Goal: Find specific page/section: Find specific page/section

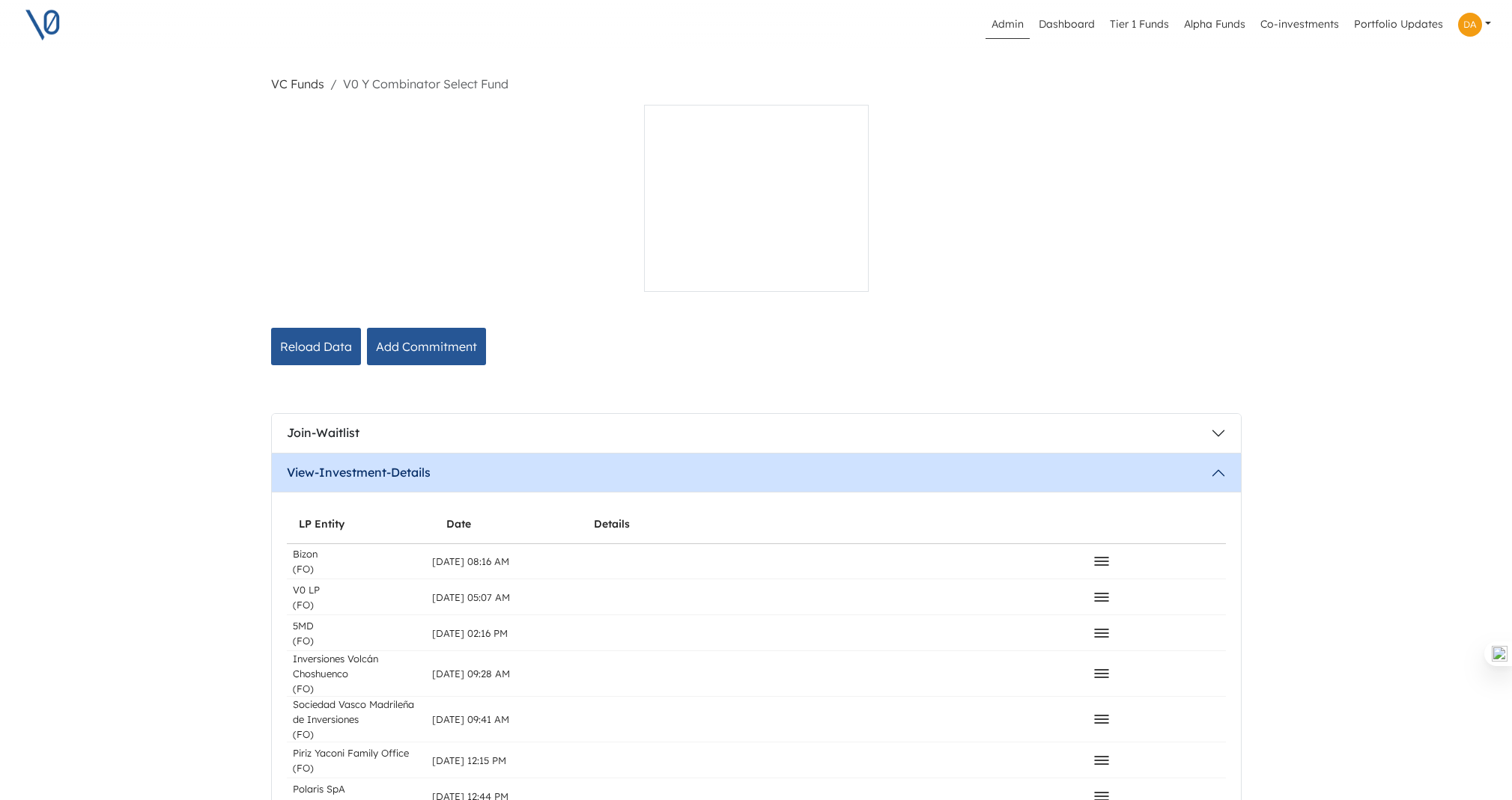
scroll to position [1388, 0]
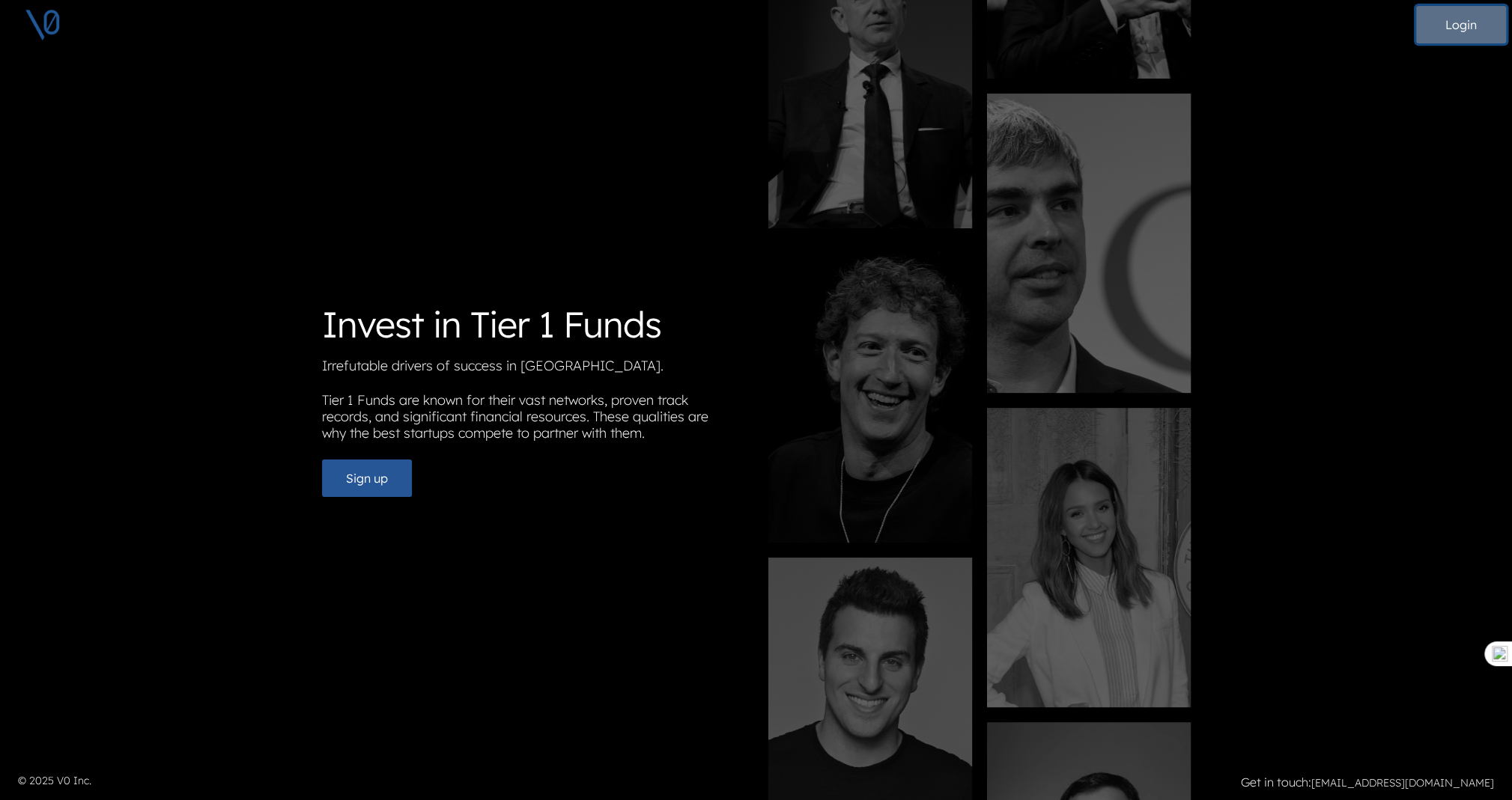
click at [1458, 23] on button "Login" at bounding box center [1461, 25] width 90 height 38
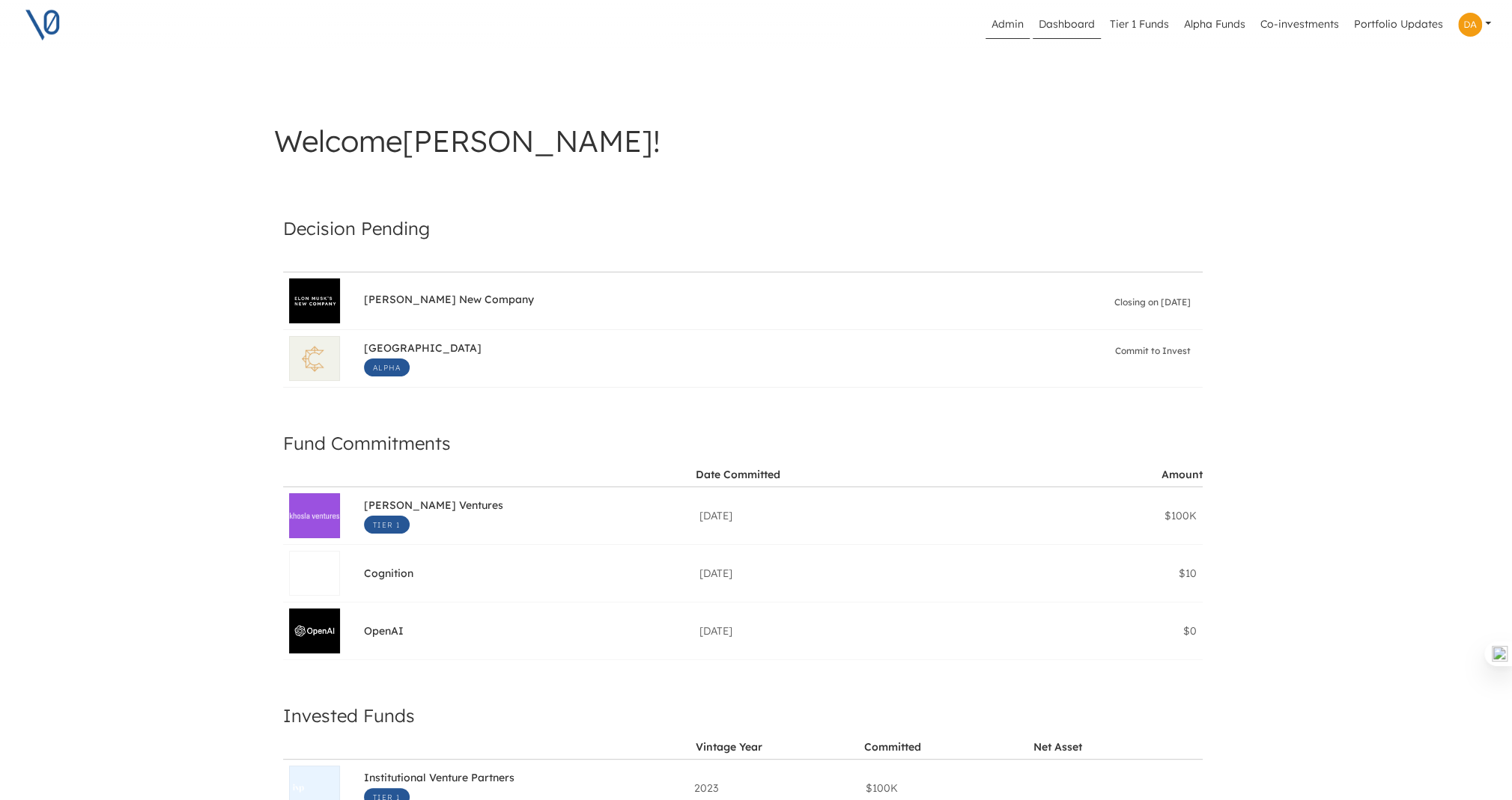
click at [1006, 27] on link "Admin" at bounding box center [1008, 24] width 44 height 28
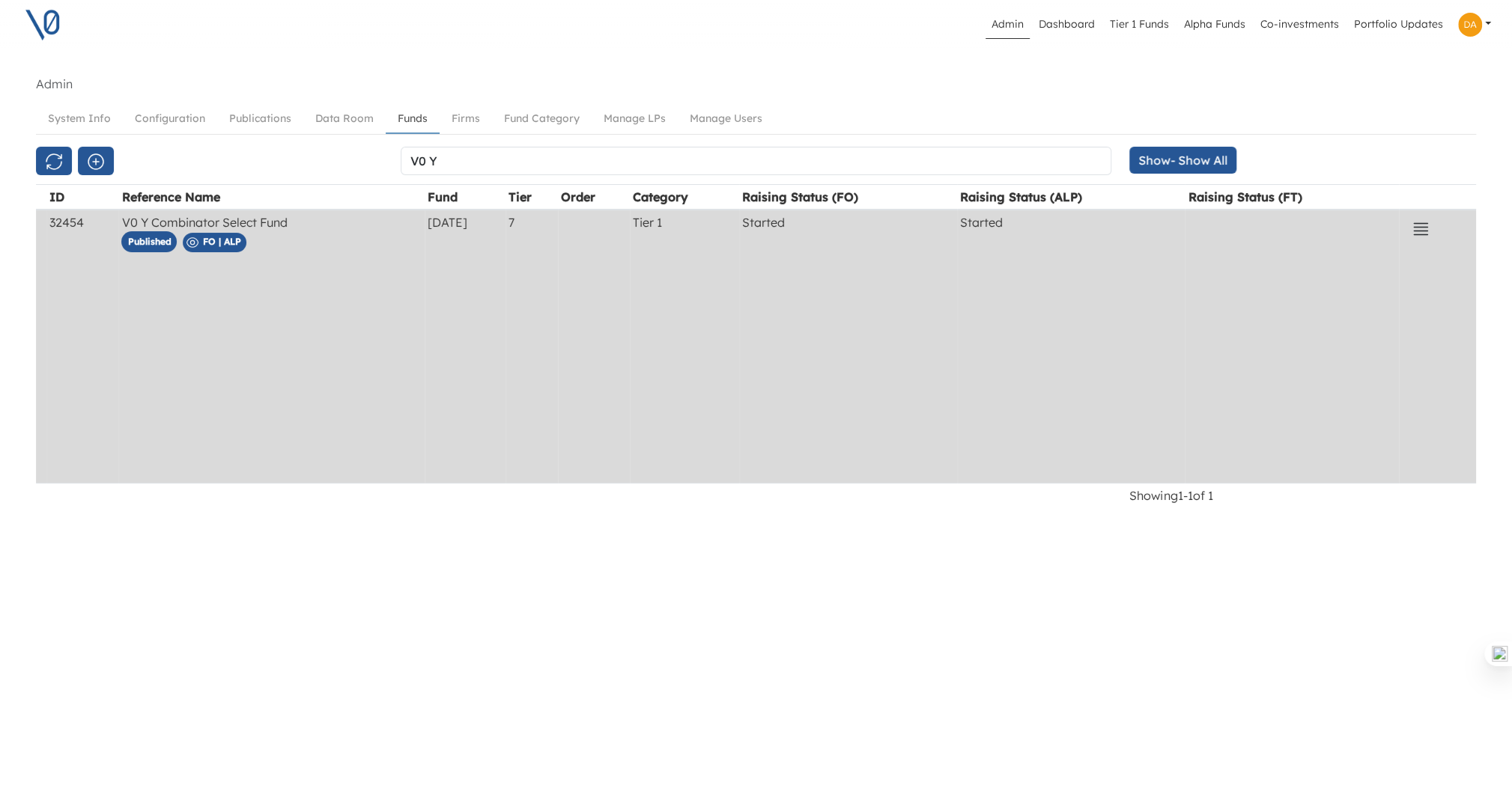
click at [739, 277] on td "Tier 1" at bounding box center [684, 346] width 109 height 274
click at [1420, 228] on icon "button" at bounding box center [1421, 229] width 18 height 18
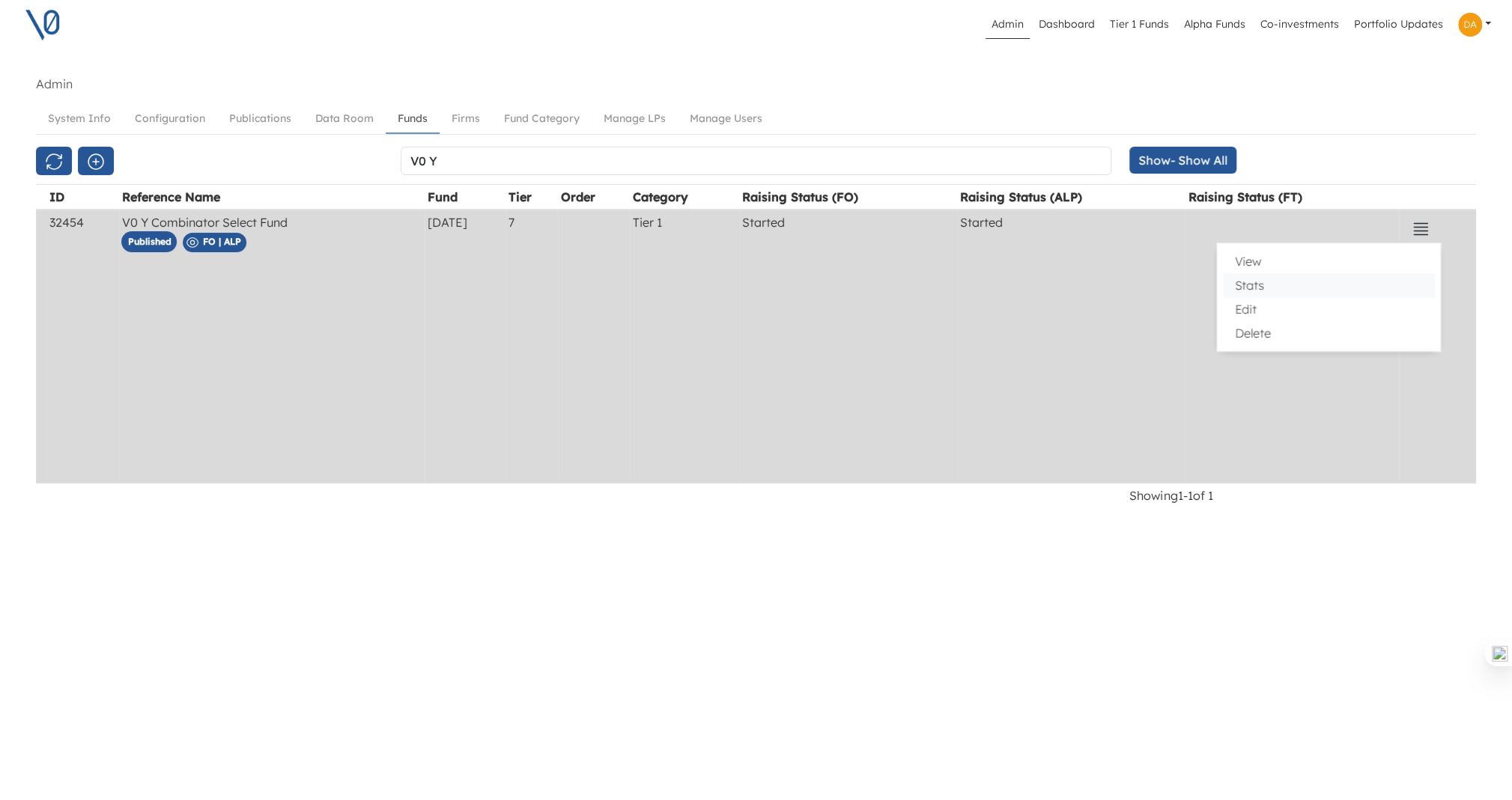
click at [1246, 291] on button "Stats" at bounding box center [1329, 285] width 212 height 24
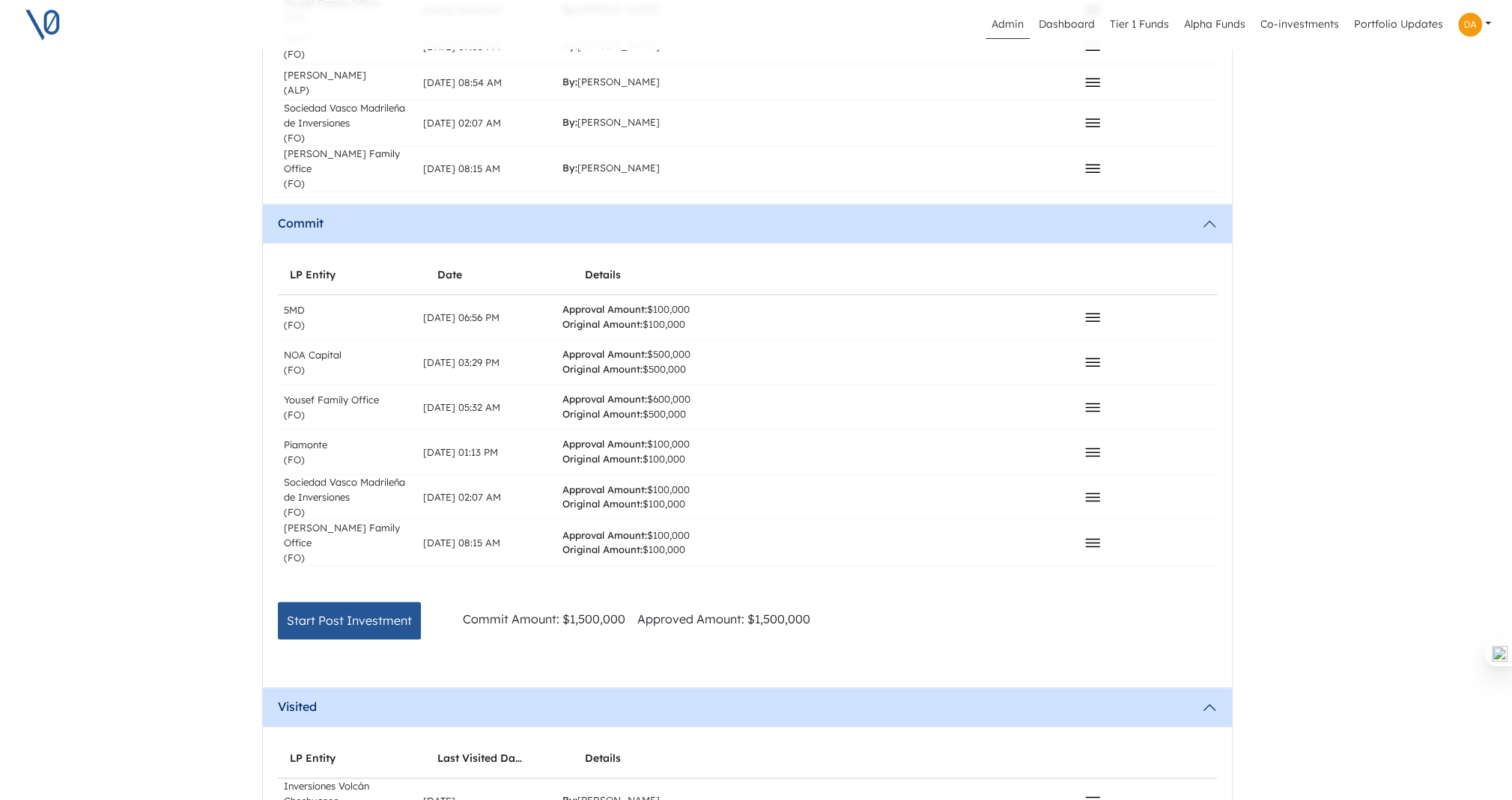
scroll to position [1301, 9]
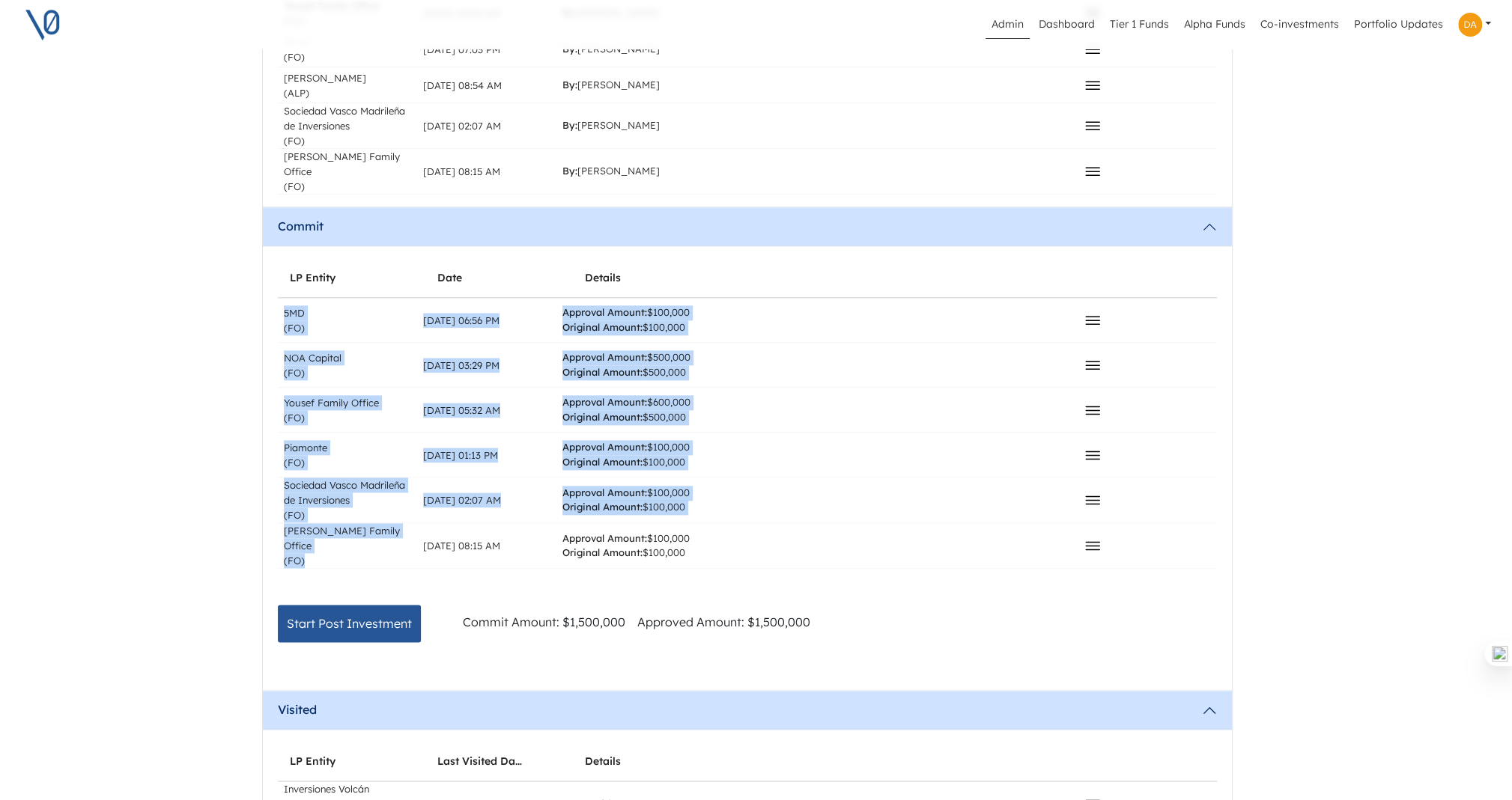
drag, startPoint x: 312, startPoint y: 536, endPoint x: 236, endPoint y: 322, distance: 227.1
click at [236, 322] on div "Admin Dashboard Tier 1 Funds Alpha Funds Co-investments Portfolio Updates Profi…" at bounding box center [747, 290] width 1512 height 3182
copy div "5MD (FO) Sep 29, 2025 06:56 PM Approval Amount: $100,000 Original Amount: $100,…"
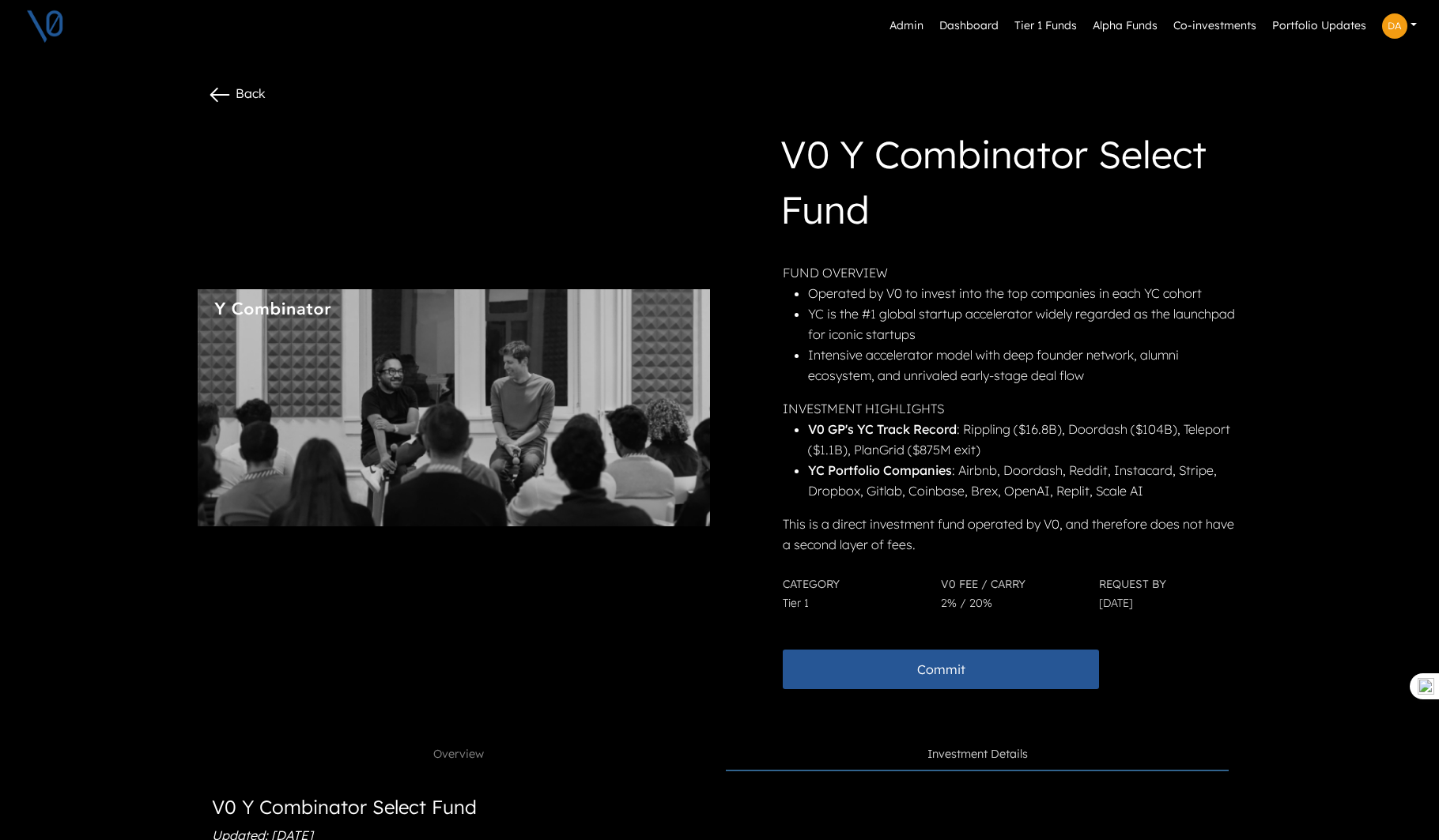
scroll to position [0, 5]
